Goal: Communication & Community: Answer question/provide support

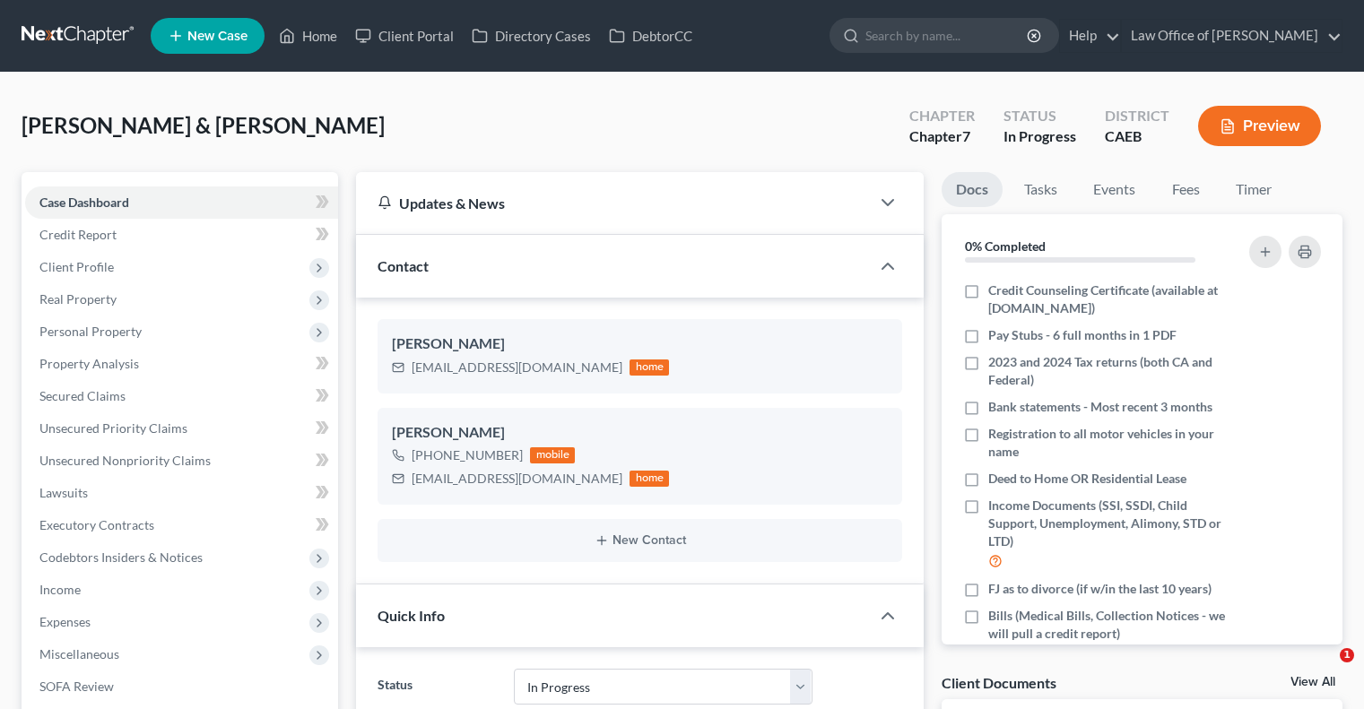
select select "9"
click at [308, 39] on link "Home" at bounding box center [308, 36] width 76 height 32
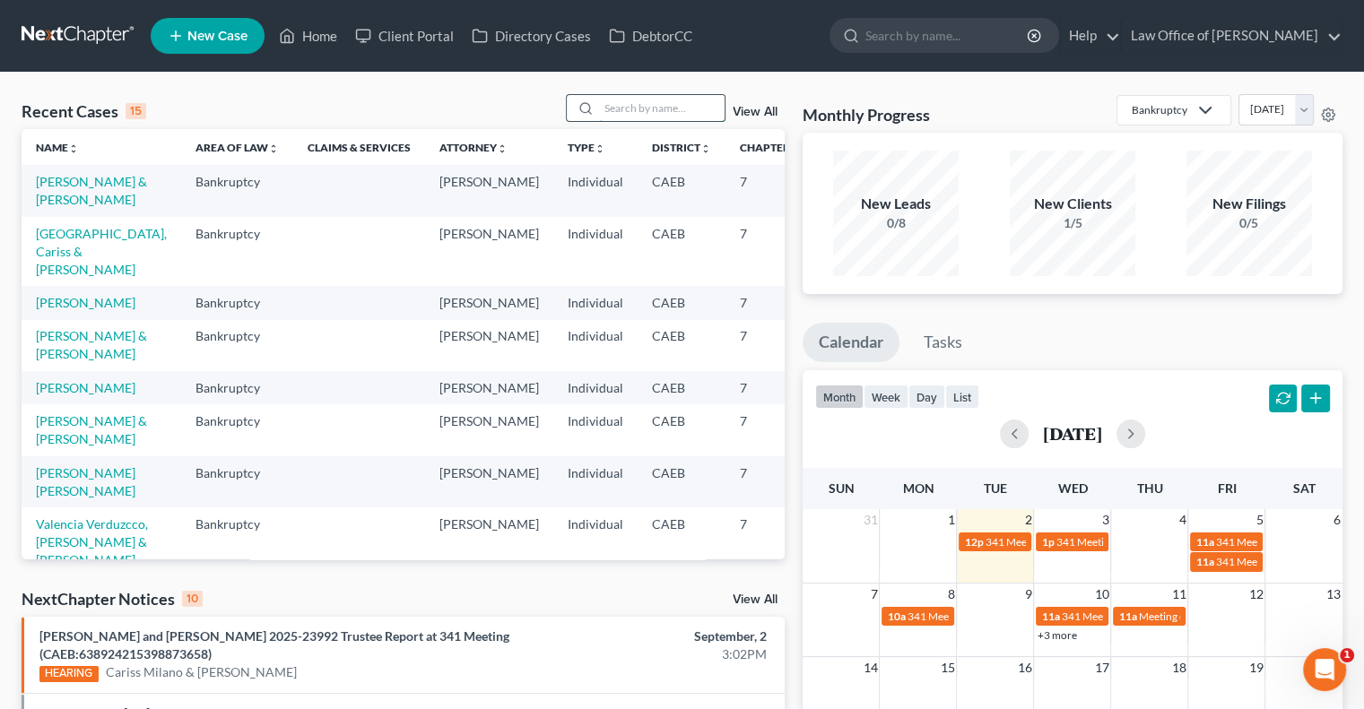
click at [637, 110] on input "search" at bounding box center [662, 108] width 126 height 26
type input "coladilla"
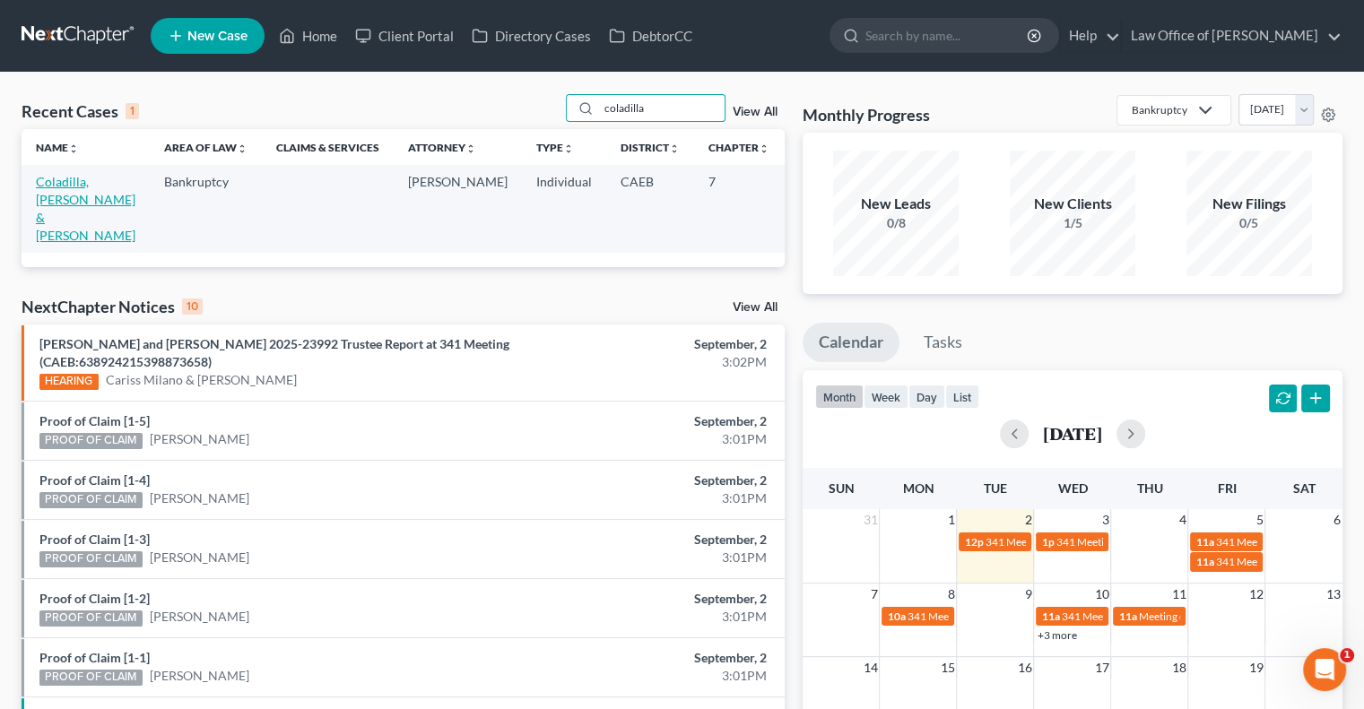
click at [56, 196] on link "Coladilla, [PERSON_NAME] & [PERSON_NAME]" at bounding box center [86, 208] width 100 height 69
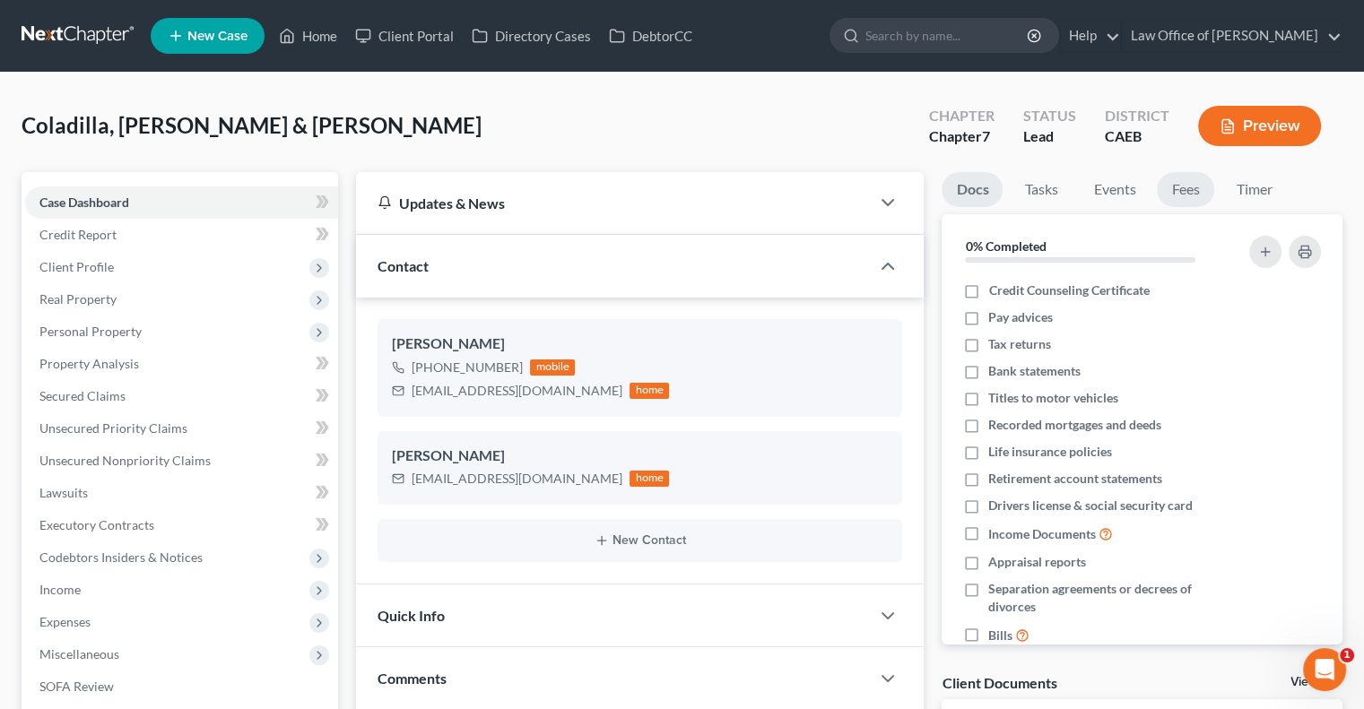
click at [1191, 186] on link "Fees" at bounding box center [1184, 189] width 57 height 35
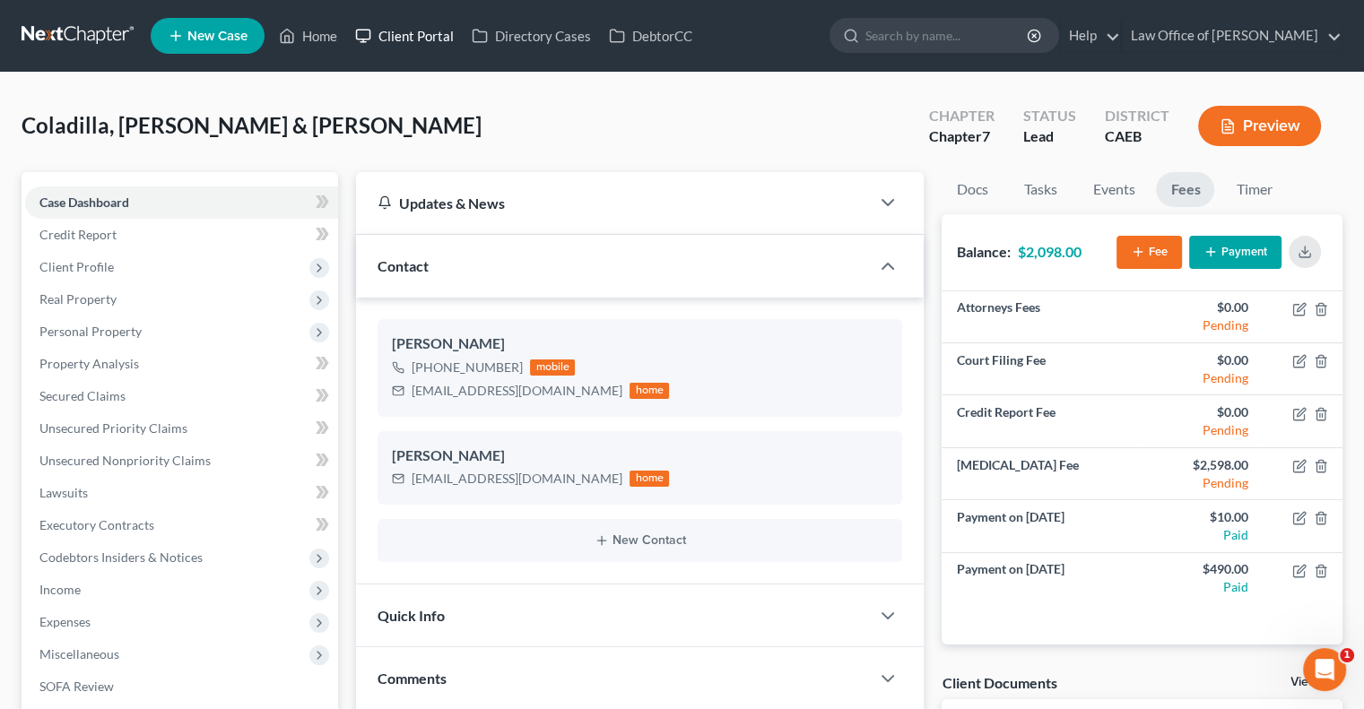
click at [410, 28] on link "Client Portal" at bounding box center [404, 36] width 117 height 32
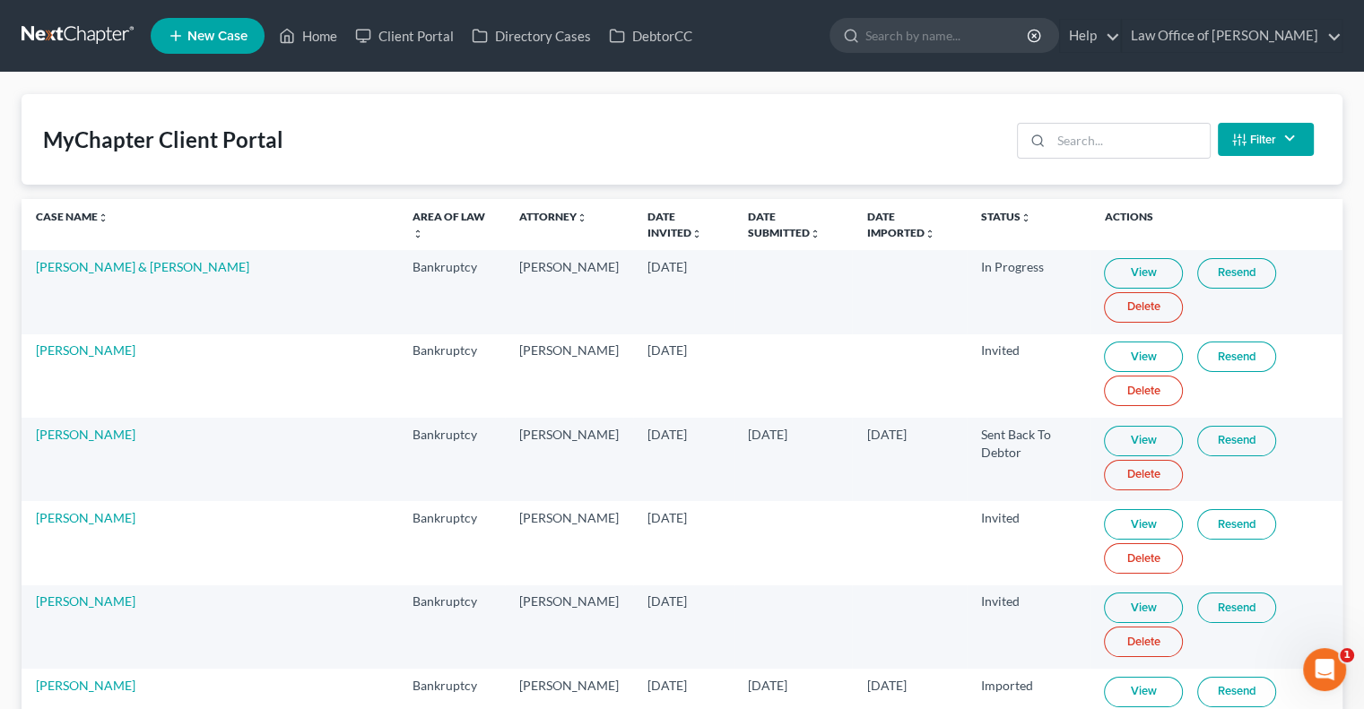
click at [1090, 164] on div "MyChapter Client Portal Filter Status Filter... Invited In Progress Ready To Re…" at bounding box center [682, 139] width 1321 height 91
click at [1092, 154] on input "search" at bounding box center [1130, 141] width 159 height 34
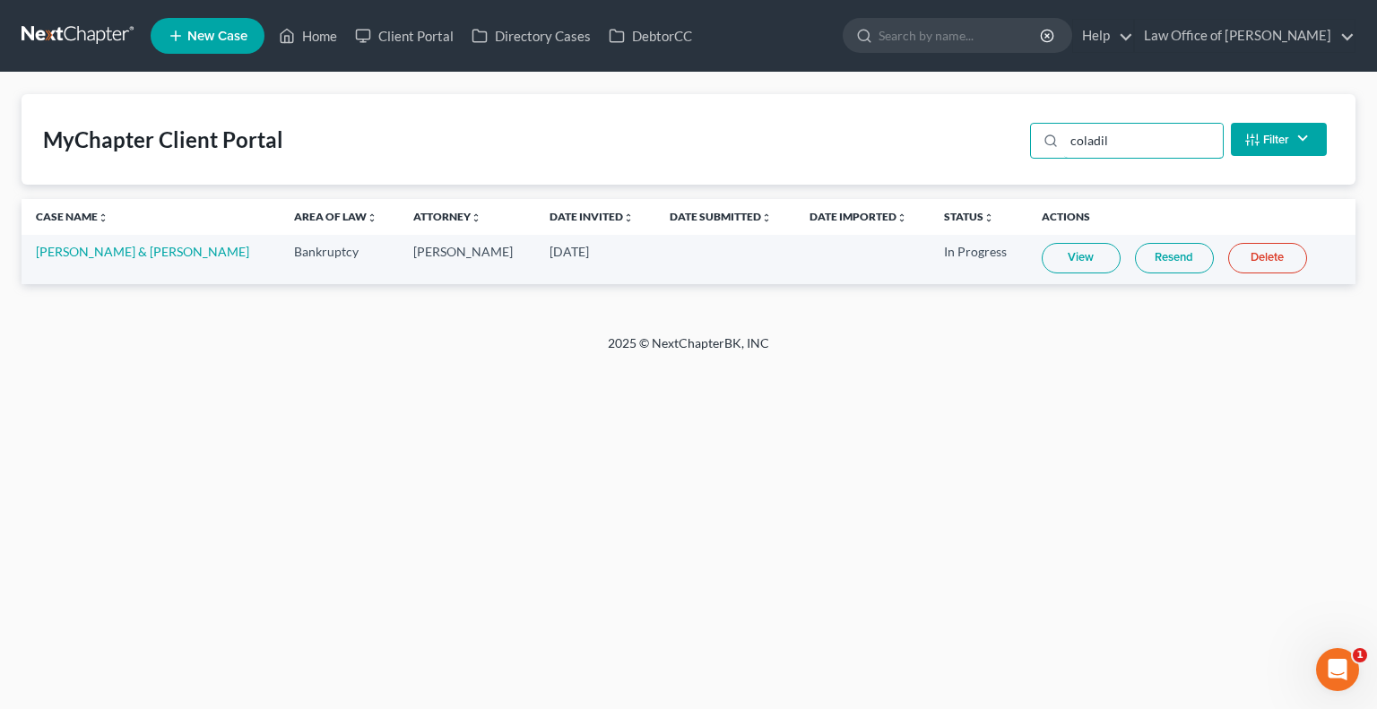
type input "coladil"
click at [1177, 250] on link "Resend" at bounding box center [1174, 258] width 79 height 30
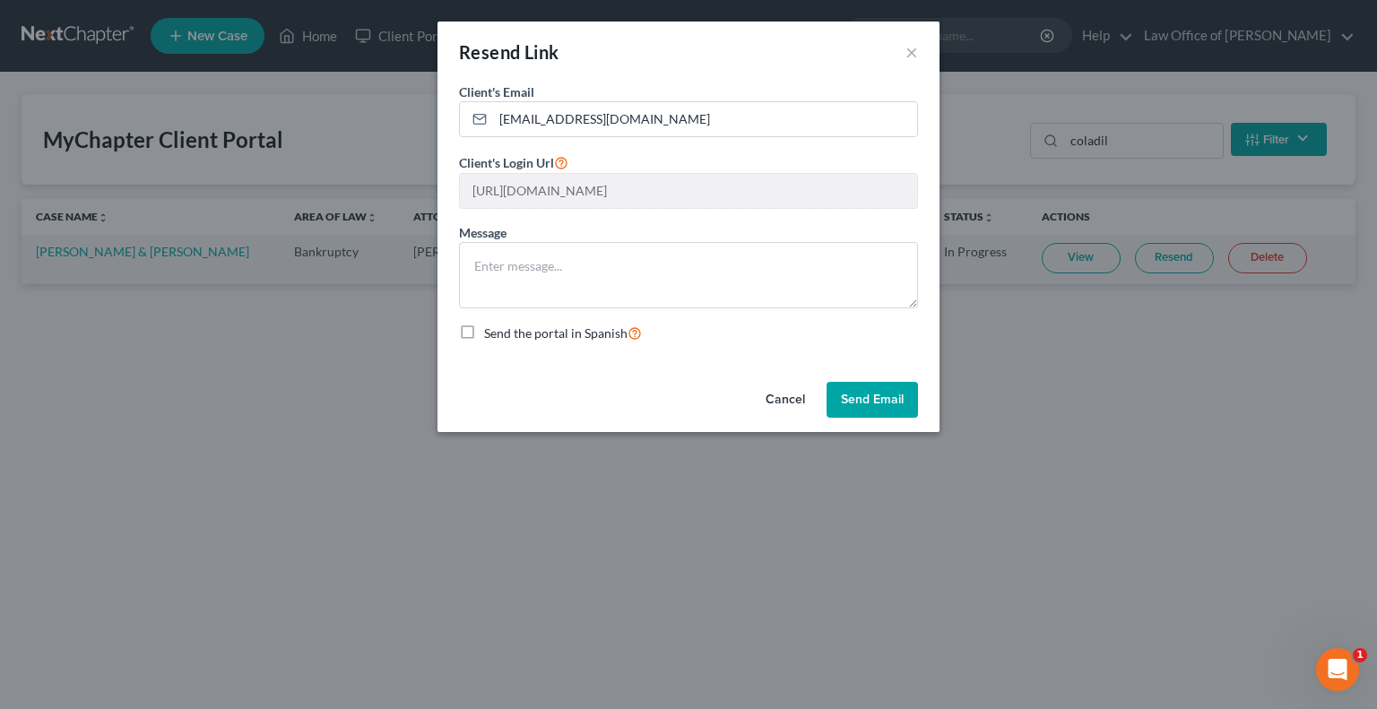
click at [862, 402] on button "Send Email" at bounding box center [872, 400] width 91 height 36
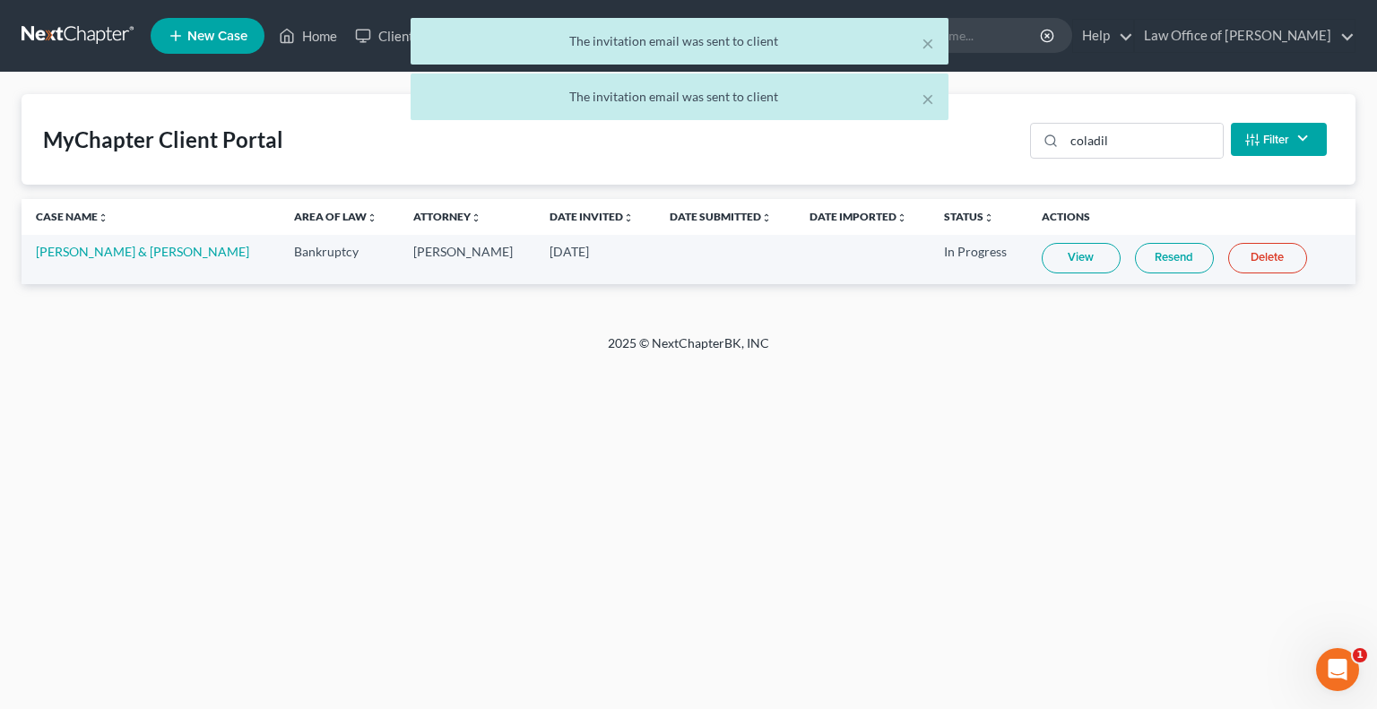
click at [307, 35] on div "× The invitation email was sent to client × The invitation email was sent to cl…" at bounding box center [679, 73] width 1377 height 111
